Goal: Transaction & Acquisition: Purchase product/service

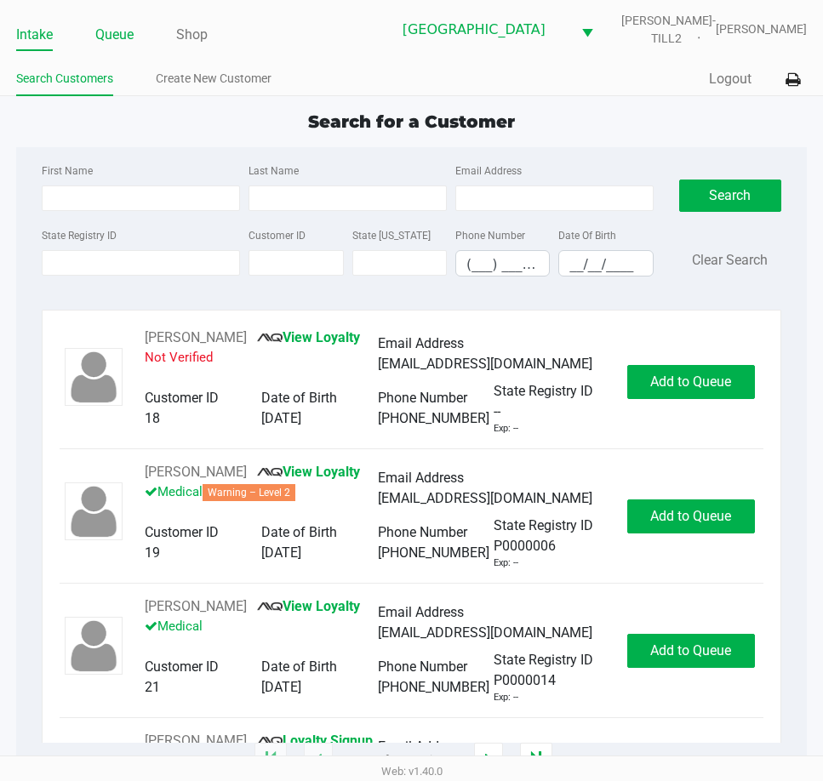
click at [117, 38] on link "Queue" at bounding box center [114, 35] width 38 height 24
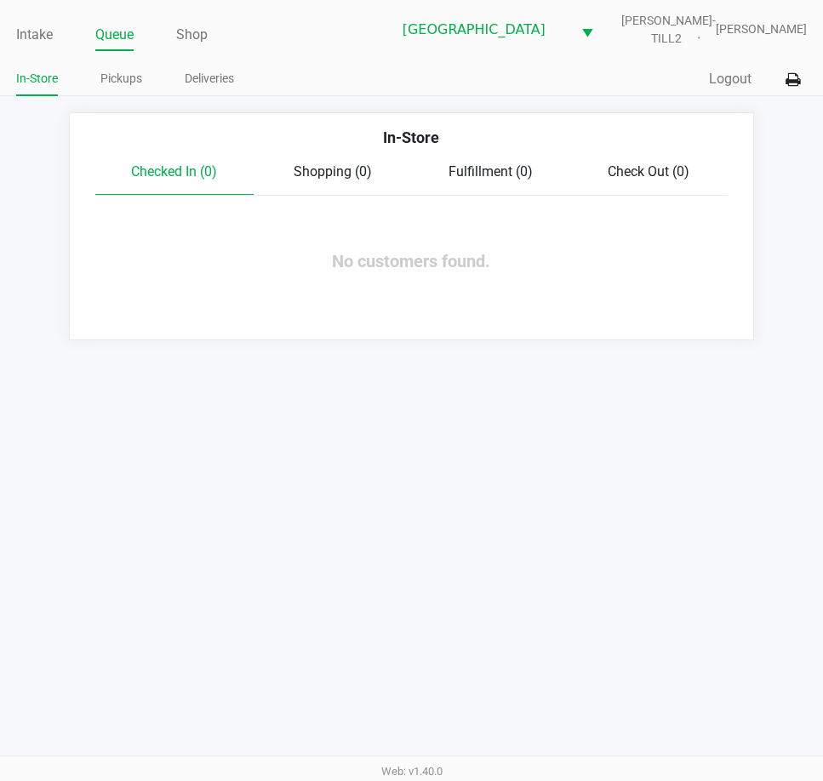
click at [142, 80] on ul "In-Store Pickups Deliveries" at bounding box center [213, 80] width 395 height 29
click at [140, 80] on link "Pickups" at bounding box center [121, 78] width 42 height 21
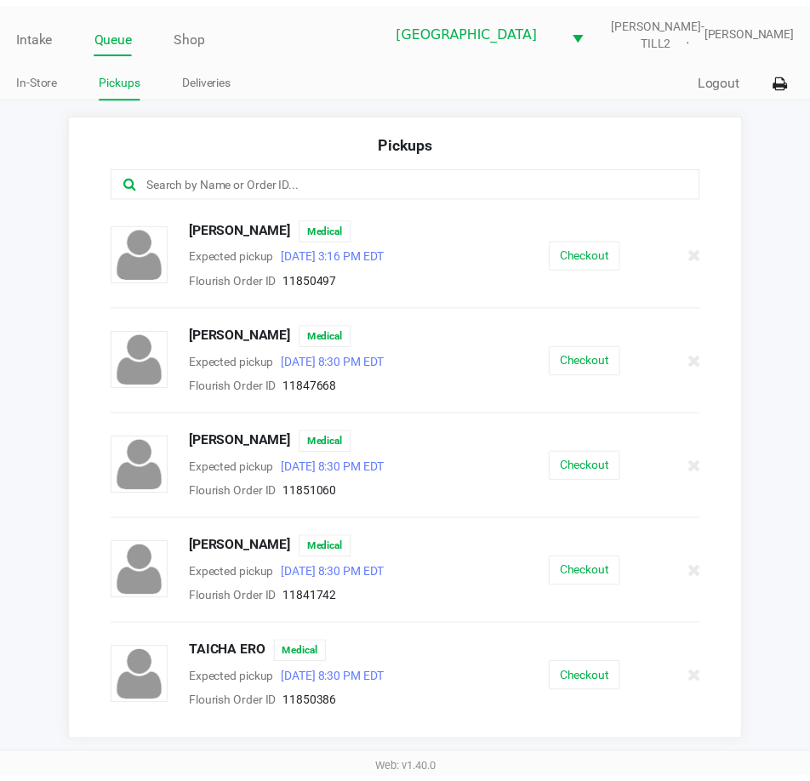
scroll to position [2242, 0]
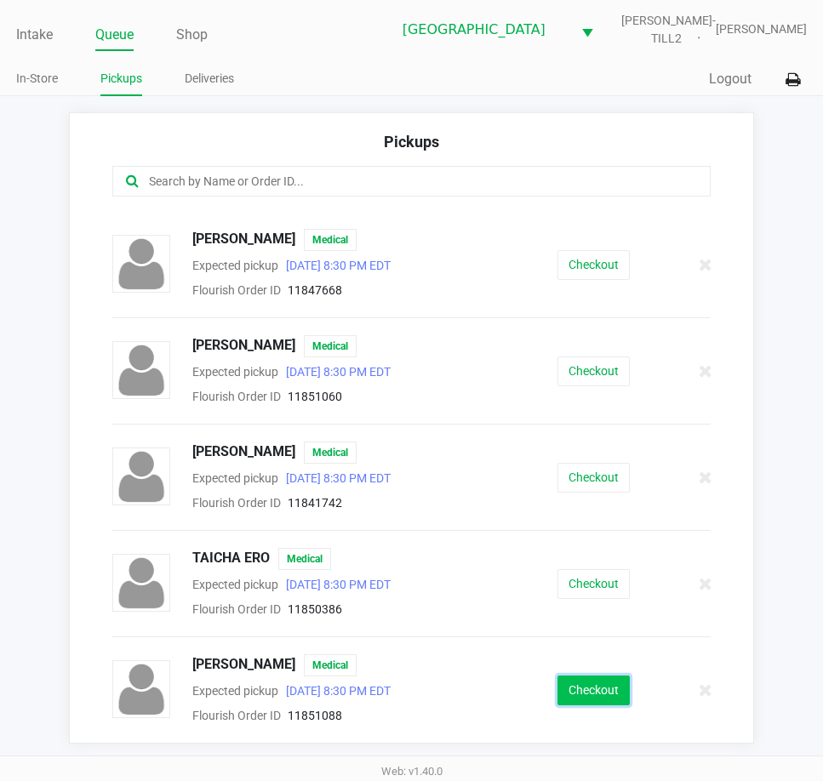
click at [591, 694] on button "Checkout" at bounding box center [593, 691] width 72 height 30
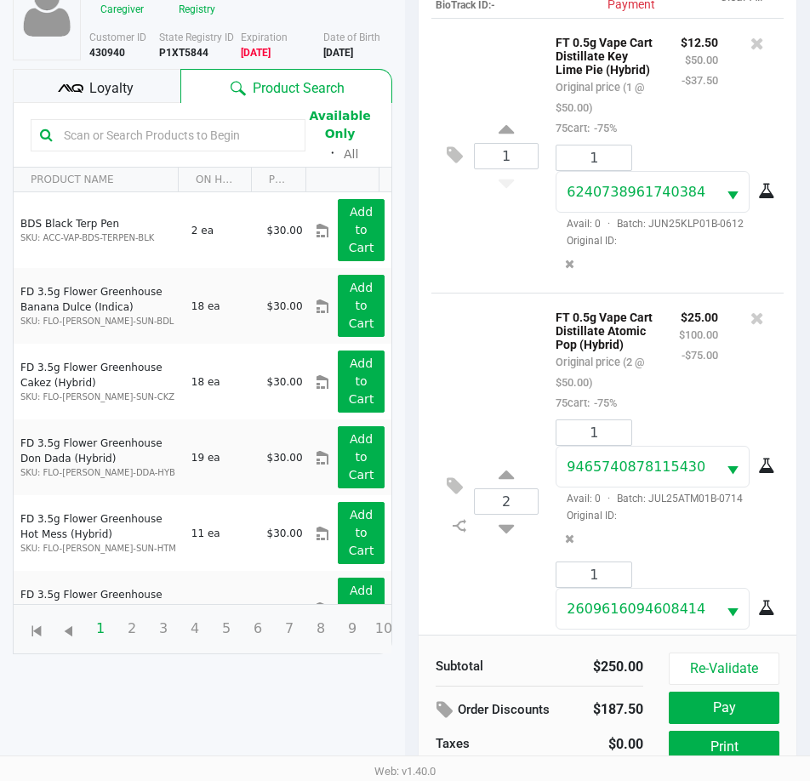
scroll to position [237, 0]
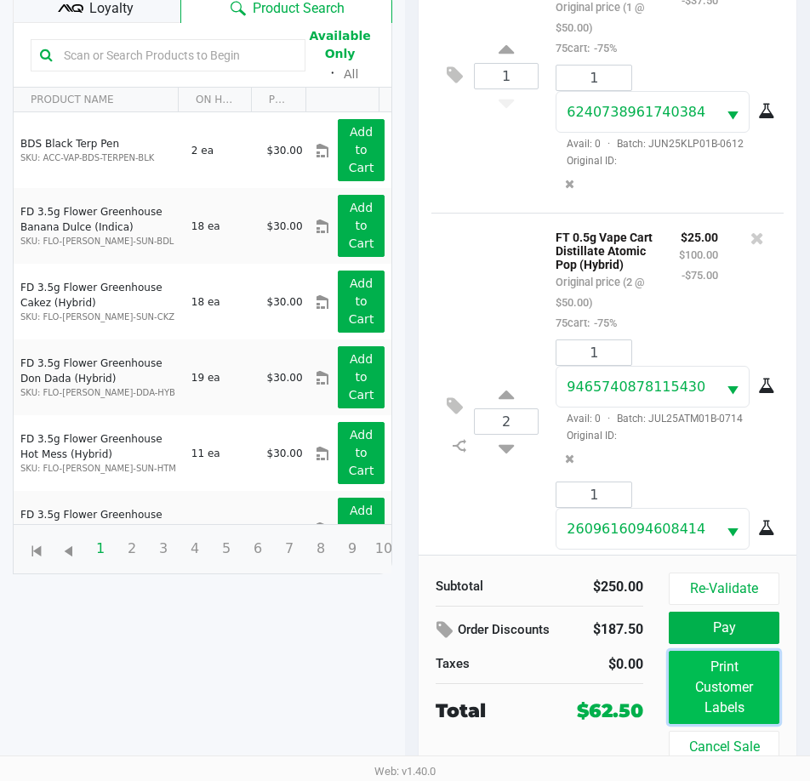
click at [705, 695] on button "Print Customer Labels" at bounding box center [724, 687] width 111 height 73
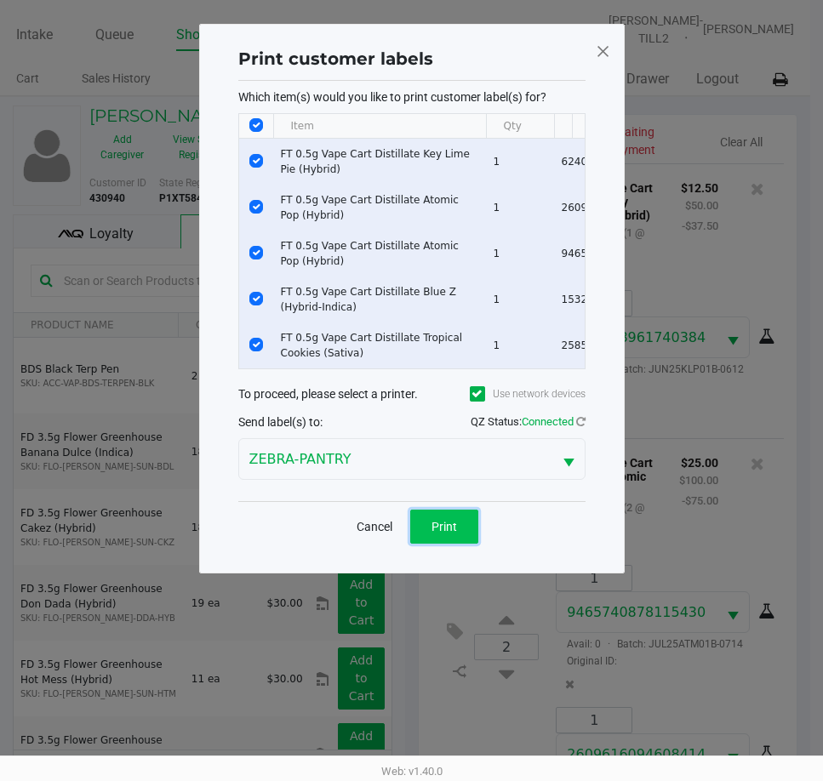
click at [450, 544] on button "Print" at bounding box center [444, 527] width 68 height 34
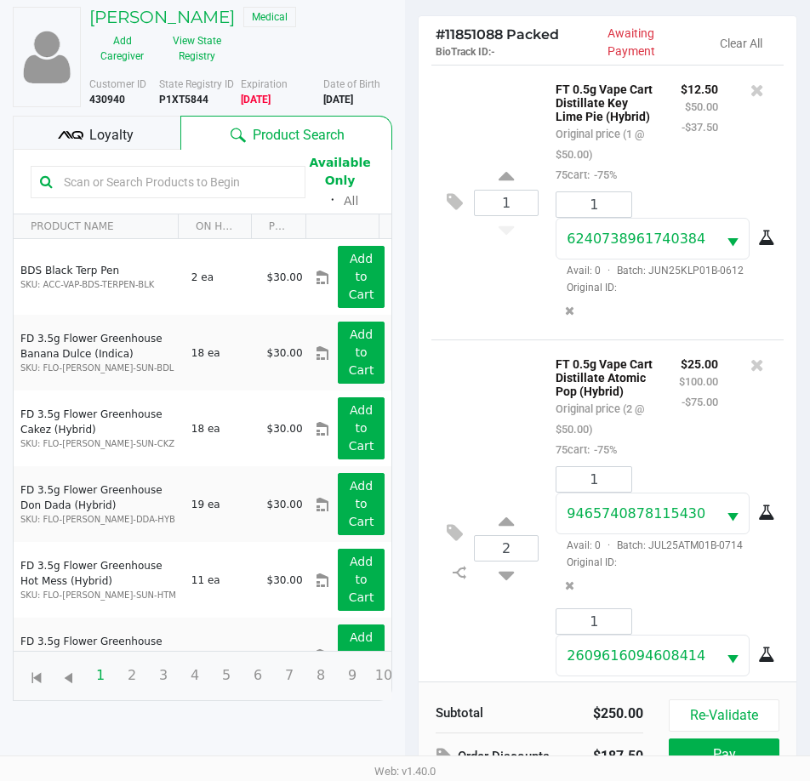
scroll to position [237, 0]
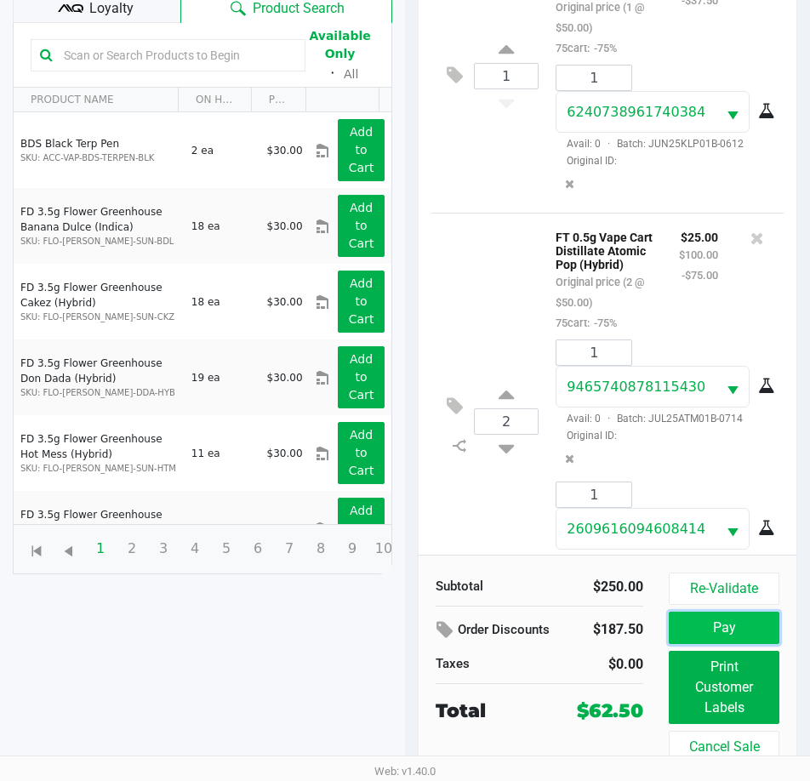
click at [744, 625] on button "Pay" at bounding box center [724, 628] width 111 height 32
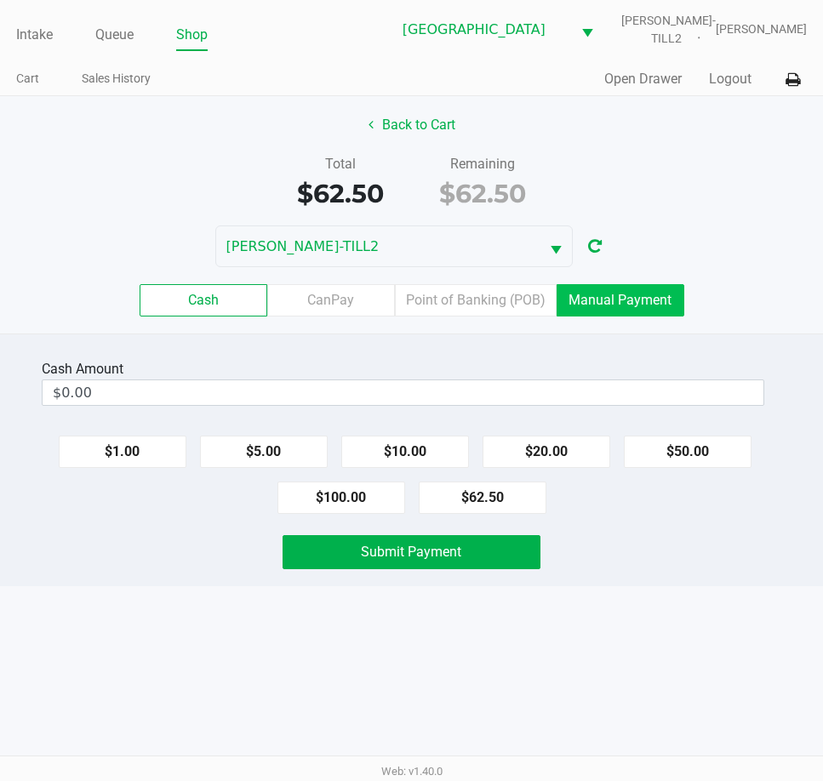
click at [676, 305] on label "Manual Payment" at bounding box center [621, 300] width 128 height 32
click at [0, 0] on 8 "Manual Payment" at bounding box center [0, 0] width 0 height 0
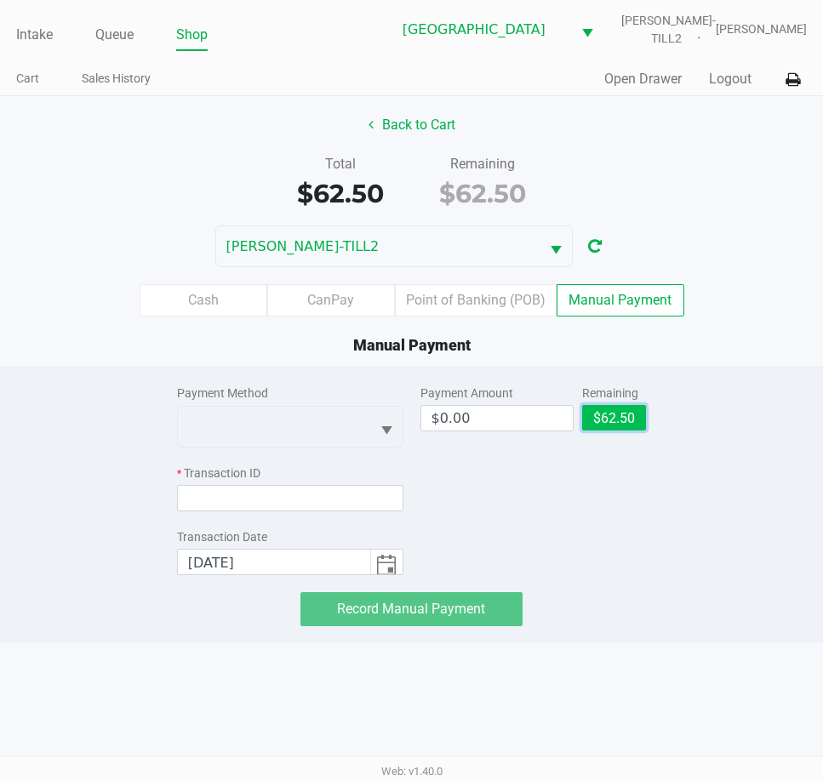
click at [631, 418] on button "$62.50" at bounding box center [614, 418] width 64 height 26
type input "$62.50"
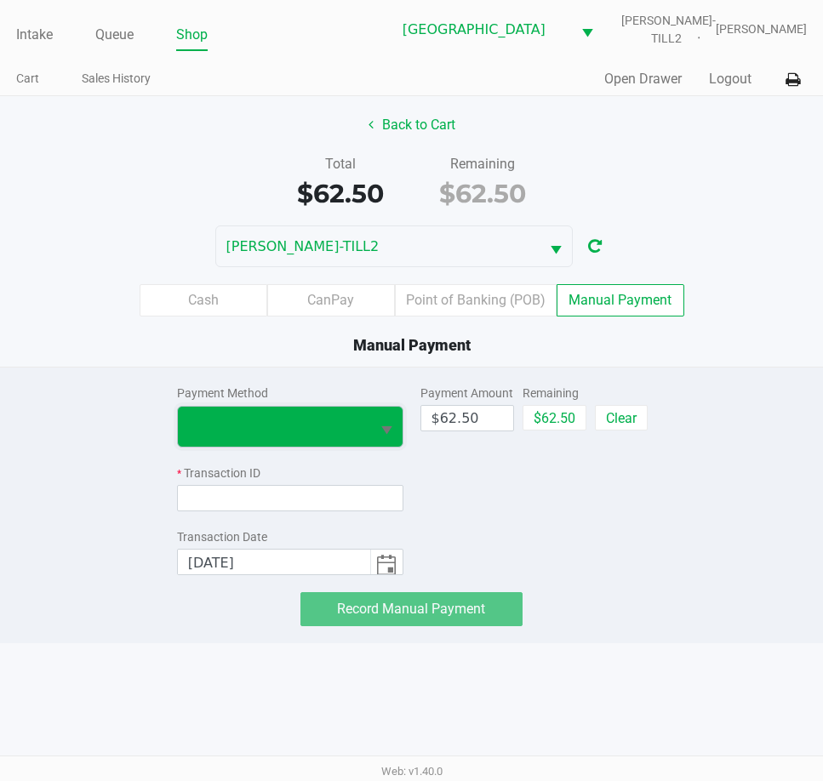
click at [344, 413] on span at bounding box center [274, 427] width 192 height 40
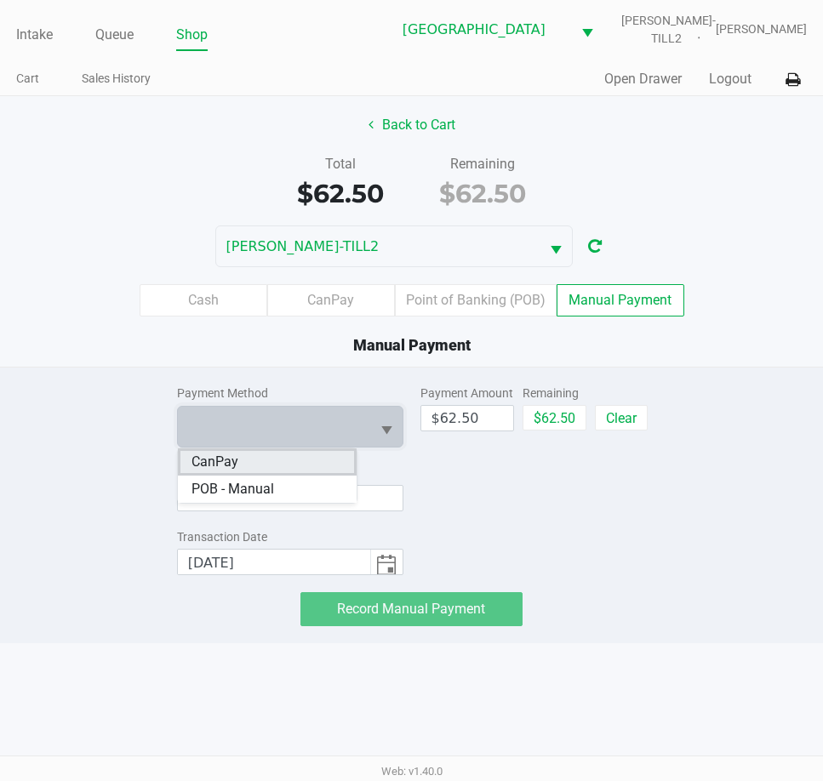
click at [306, 461] on li "CanPay" at bounding box center [268, 461] width 180 height 27
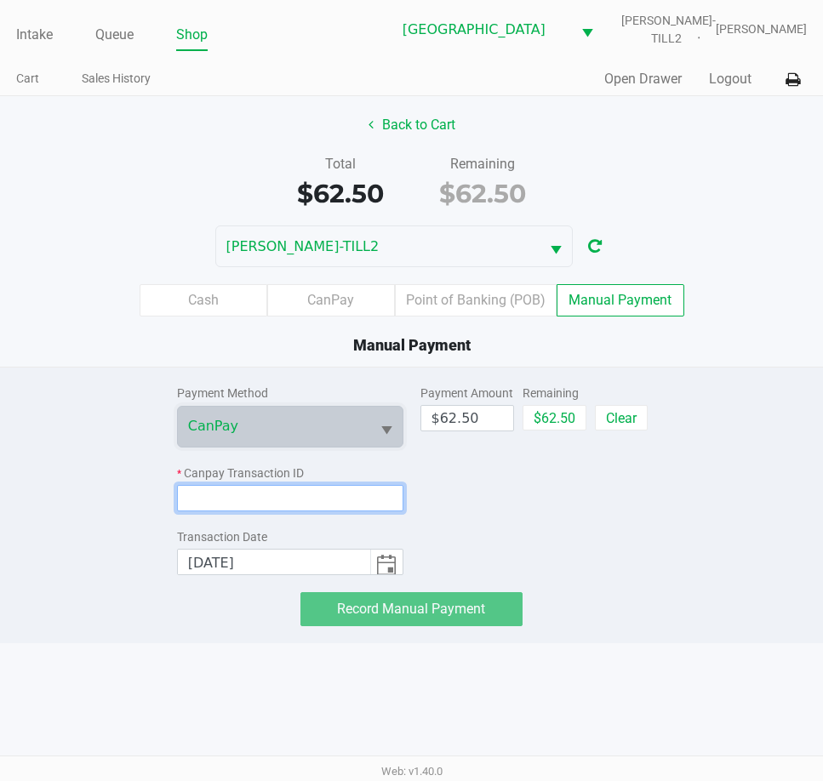
click at [311, 500] on input at bounding box center [290, 498] width 226 height 26
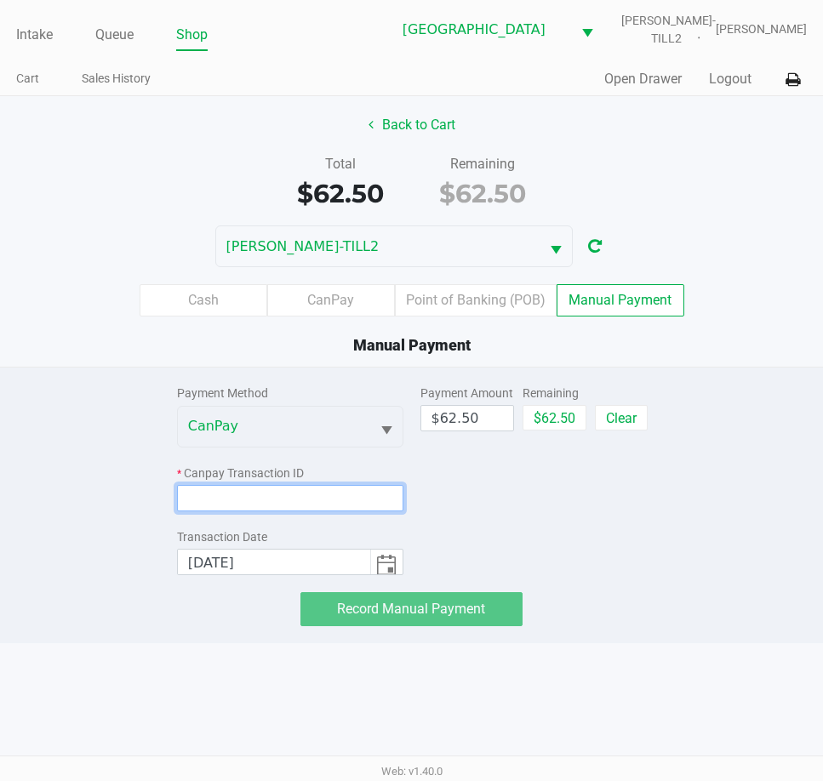
paste input "QE8EWIZI5ABA"
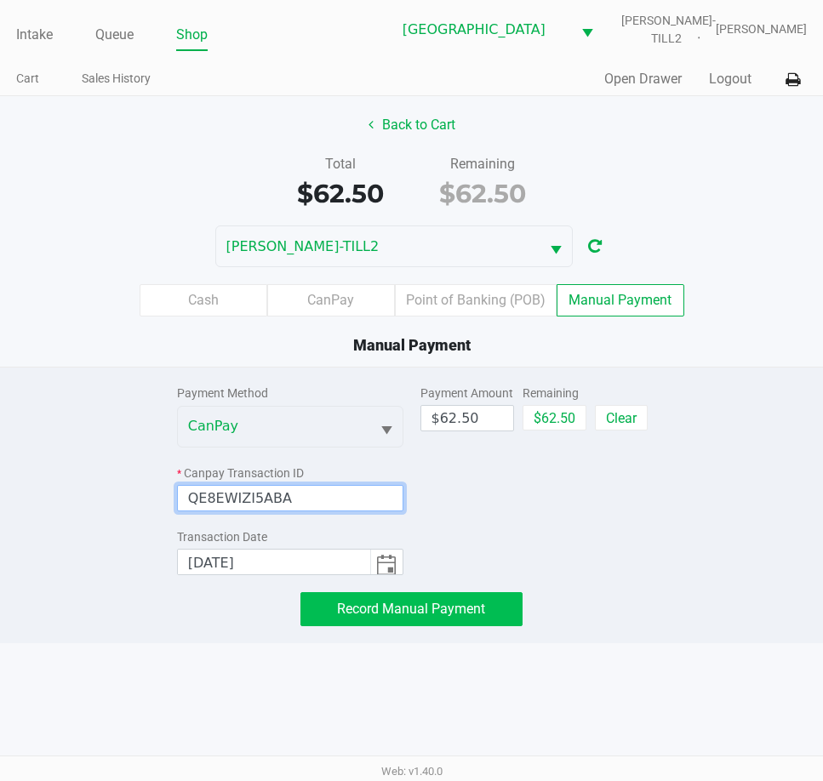
type input "QE8EWIZI5ABA"
click at [441, 606] on span "Record Manual Payment" at bounding box center [411, 609] width 148 height 16
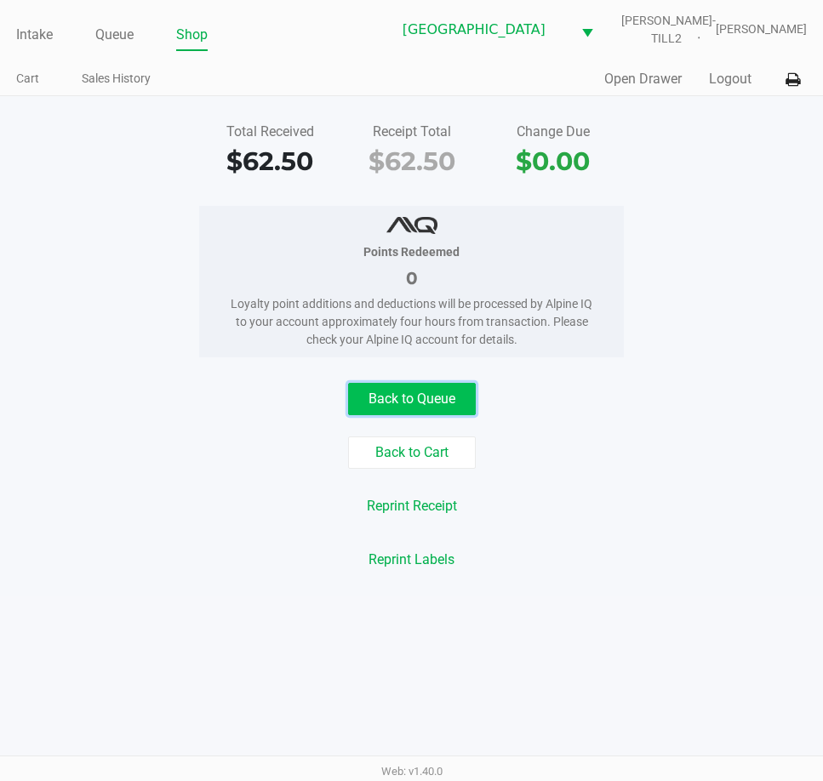
click at [455, 399] on button "Back to Queue" at bounding box center [412, 399] width 128 height 32
